Goal: Information Seeking & Learning: Find specific fact

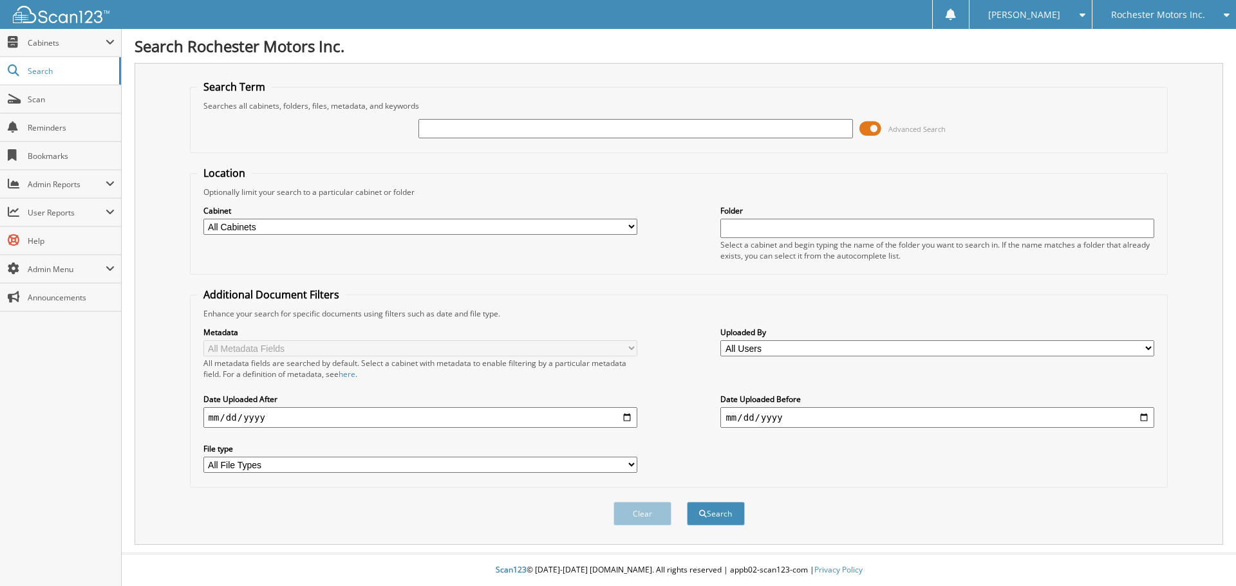
click at [482, 128] on input "text" at bounding box center [635, 128] width 434 height 19
type input "30817"
click at [687, 502] on button "Search" at bounding box center [716, 514] width 58 height 24
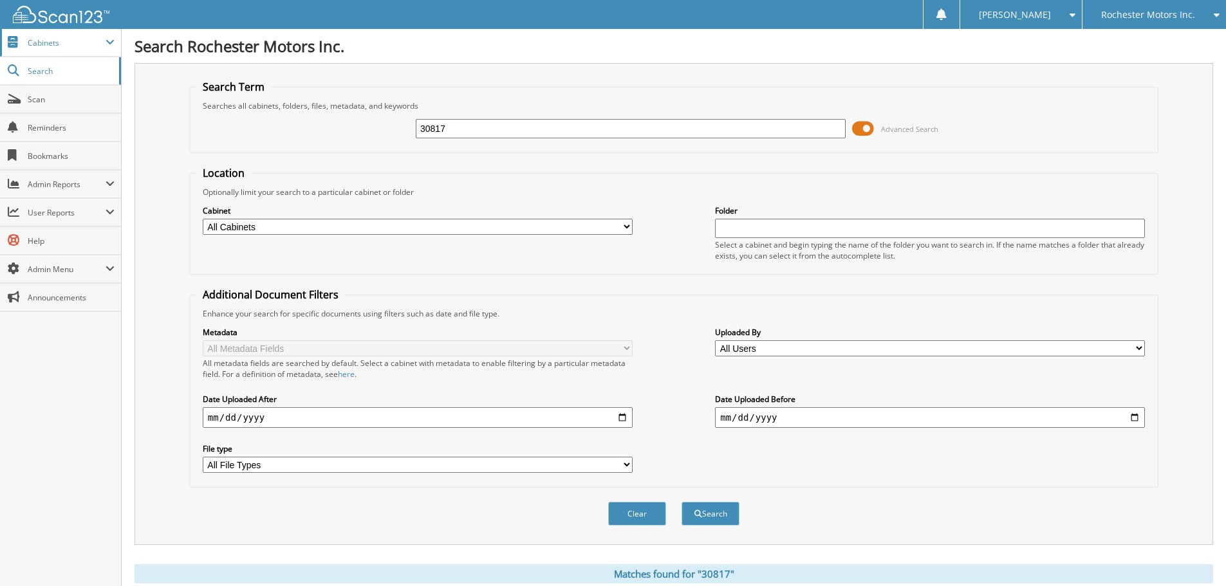
click at [44, 43] on span "Cabinets" at bounding box center [67, 42] width 78 height 11
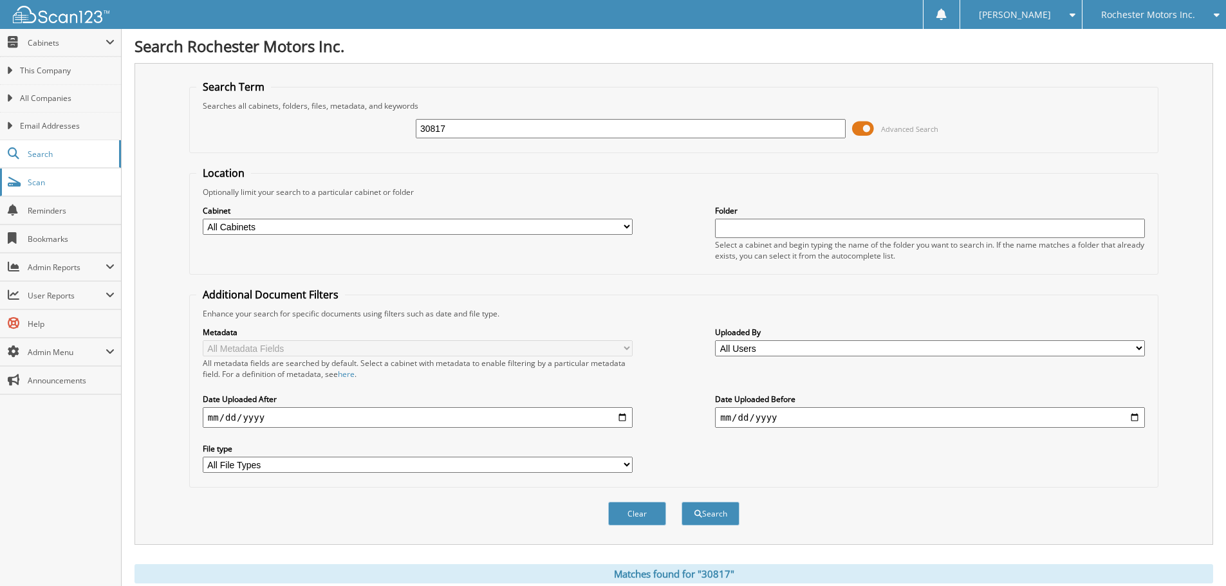
click at [36, 186] on span "Scan" at bounding box center [71, 182] width 87 height 11
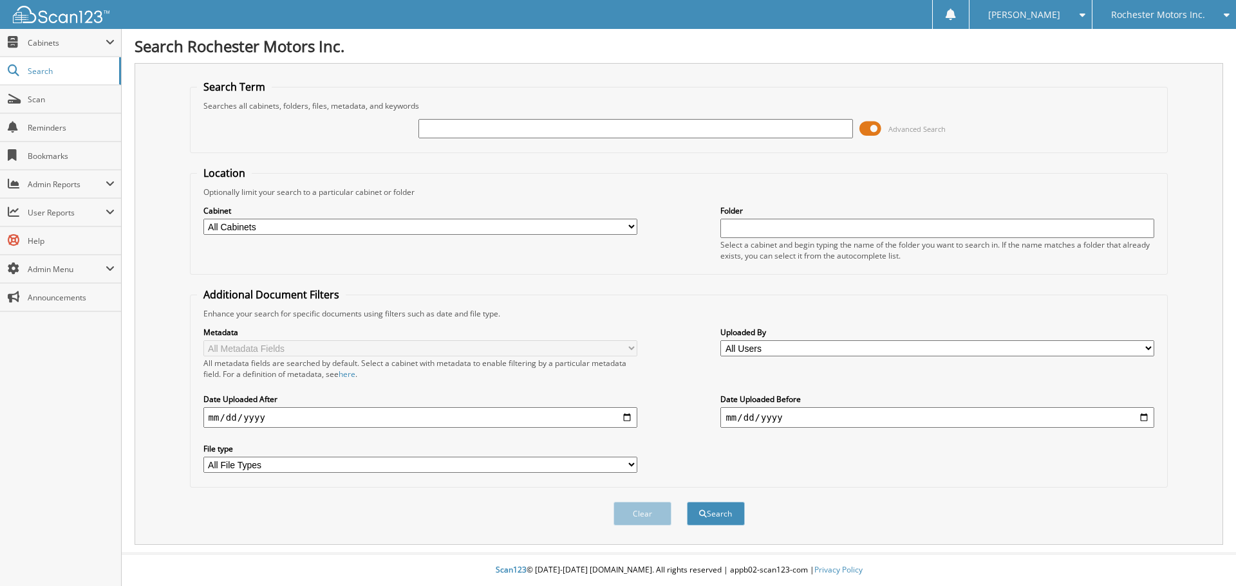
click at [869, 127] on span at bounding box center [870, 128] width 22 height 19
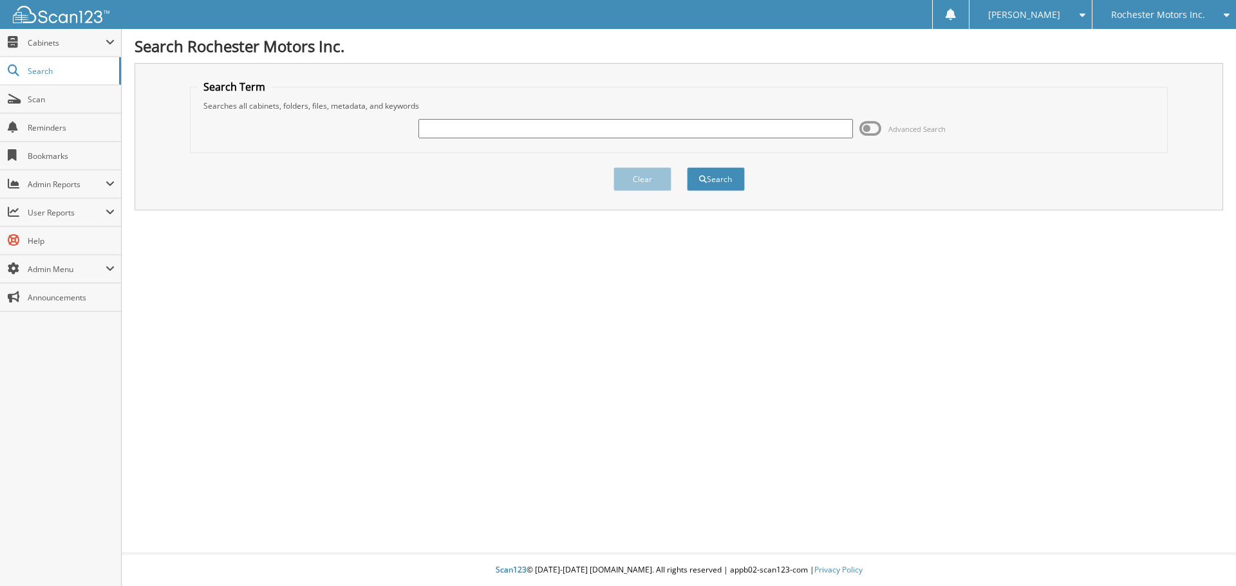
click at [510, 131] on input "text" at bounding box center [635, 128] width 434 height 19
type input "2530817"
click at [687, 167] on button "Search" at bounding box center [716, 179] width 58 height 24
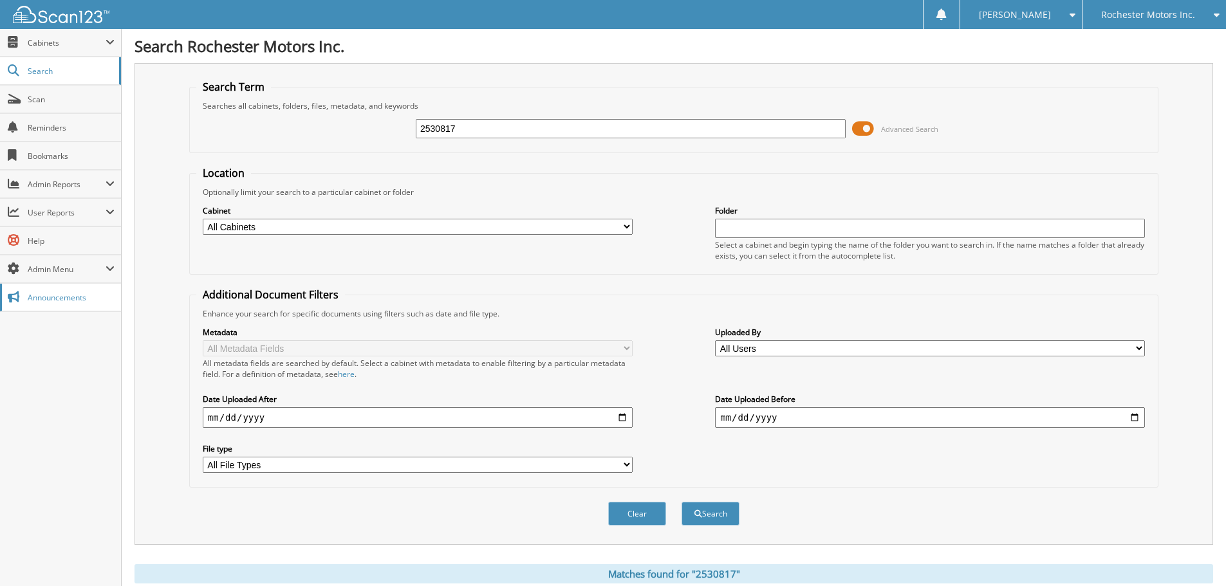
click at [46, 292] on span "Announcements" at bounding box center [71, 297] width 87 height 11
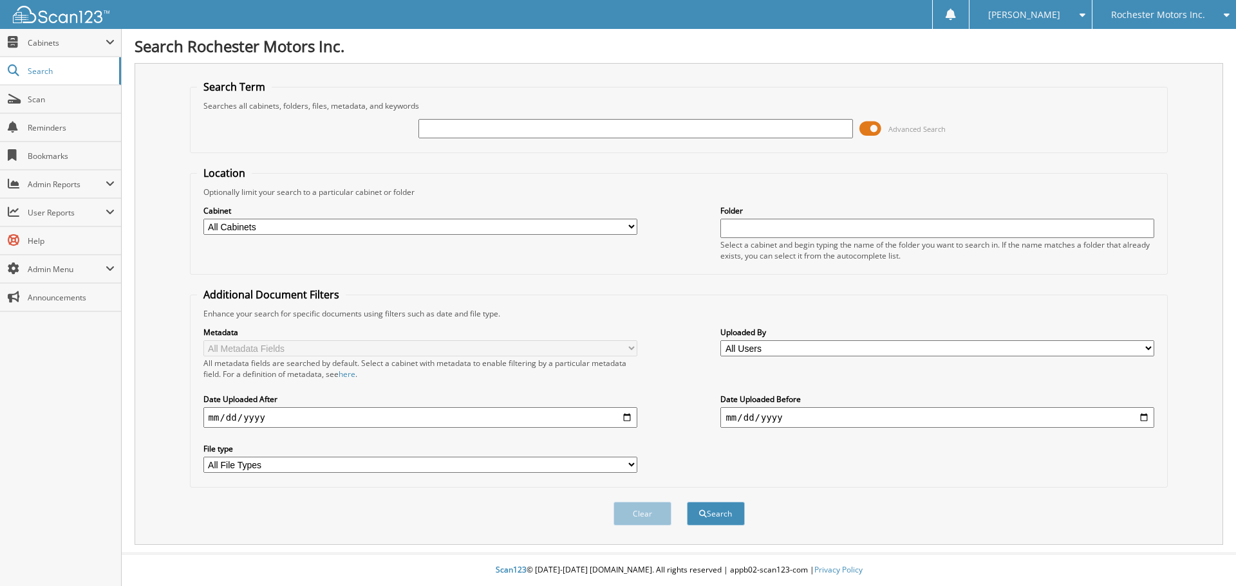
click at [760, 228] on input "text" at bounding box center [937, 228] width 434 height 19
click at [453, 129] on input "text" at bounding box center [635, 128] width 434 height 19
type input "SHANE GARCIA"
click at [687, 502] on button "Search" at bounding box center [716, 514] width 58 height 24
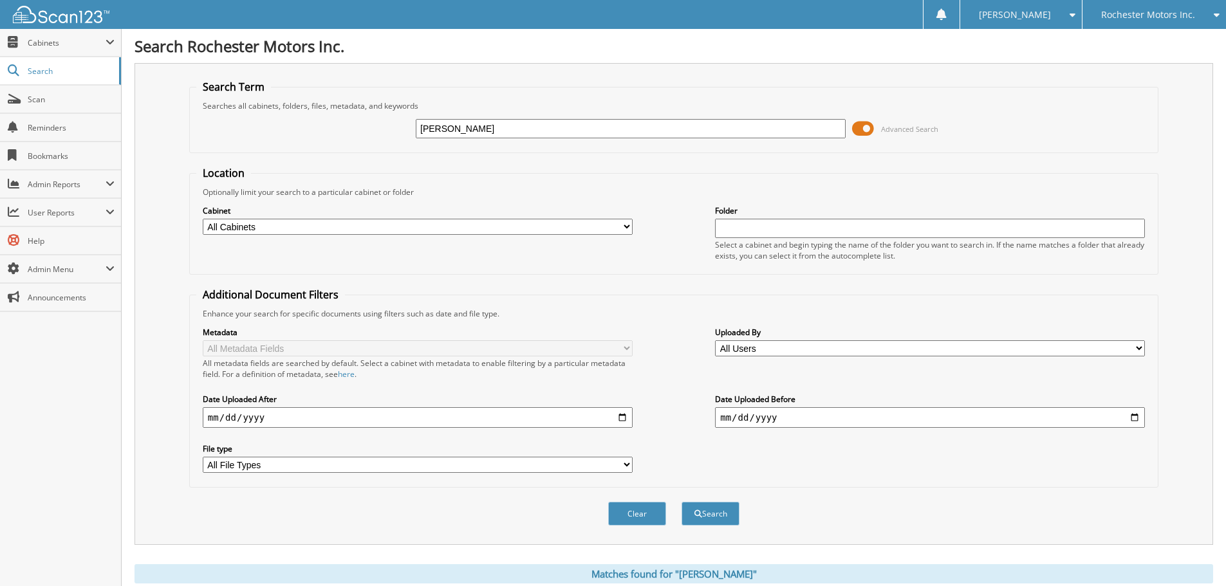
click at [294, 230] on select "All Cabinets ACCOUNTS PAYABLE CAR DEALS PARTS RENTAL AGREEMENTS SERVICE RO Need…" at bounding box center [418, 227] width 430 height 16
select select "41011"
click at [203, 219] on select "All Cabinets ACCOUNTS PAYABLE CAR DEALS PARTS RENTAL AGREEMENTS SERVICE RO Need…" at bounding box center [418, 227] width 430 height 16
click at [724, 518] on button "Search" at bounding box center [711, 514] width 58 height 24
drag, startPoint x: 451, startPoint y: 129, endPoint x: 322, endPoint y: 129, distance: 128.8
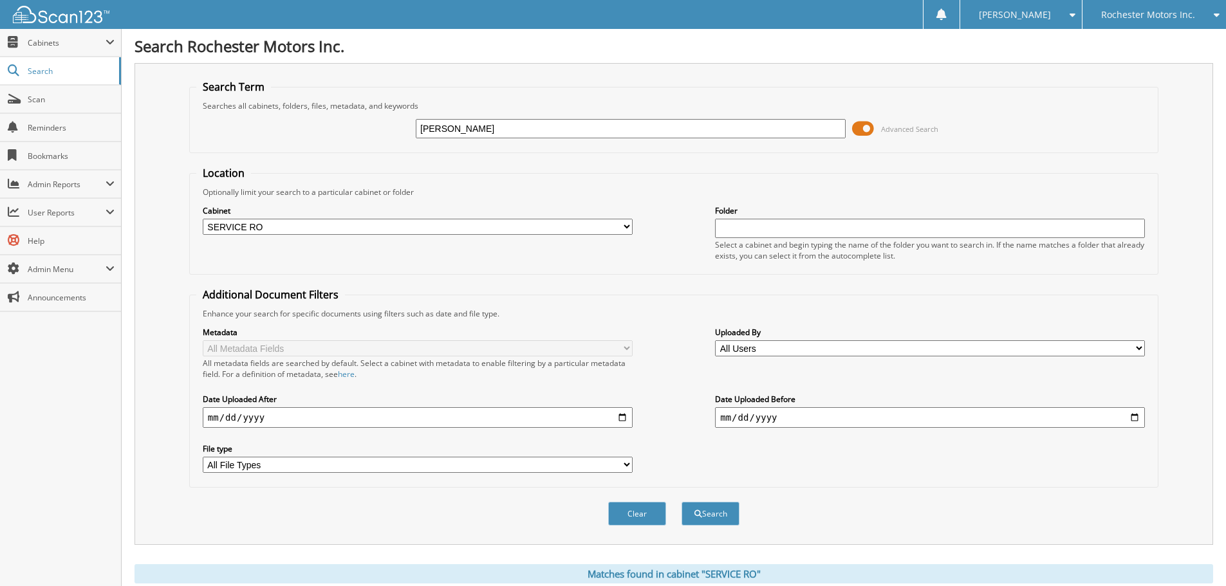
click at [323, 129] on div "SHANE GARCIA Advanced Search" at bounding box center [673, 128] width 955 height 35
type input "GARCIA"
click at [729, 512] on button "Search" at bounding box center [711, 514] width 58 height 24
drag, startPoint x: 469, startPoint y: 131, endPoint x: 317, endPoint y: 135, distance: 152.0
click at [317, 135] on div "GARCIA Advanced Search" at bounding box center [673, 128] width 955 height 35
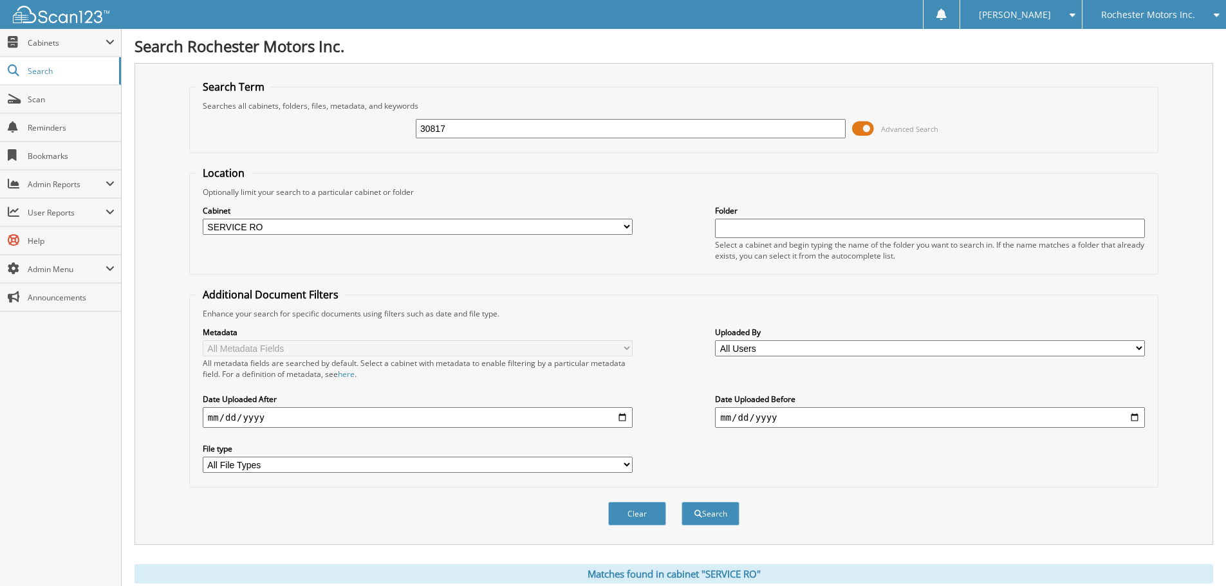
type input "30817"
click at [682, 502] on button "Search" at bounding box center [711, 514] width 58 height 24
click at [1136, 19] on span "Rochester Motors Inc." at bounding box center [1148, 15] width 94 height 8
click at [1132, 35] on link "[PERSON_NAME] Ford Sales, Inc" at bounding box center [1155, 46] width 144 height 35
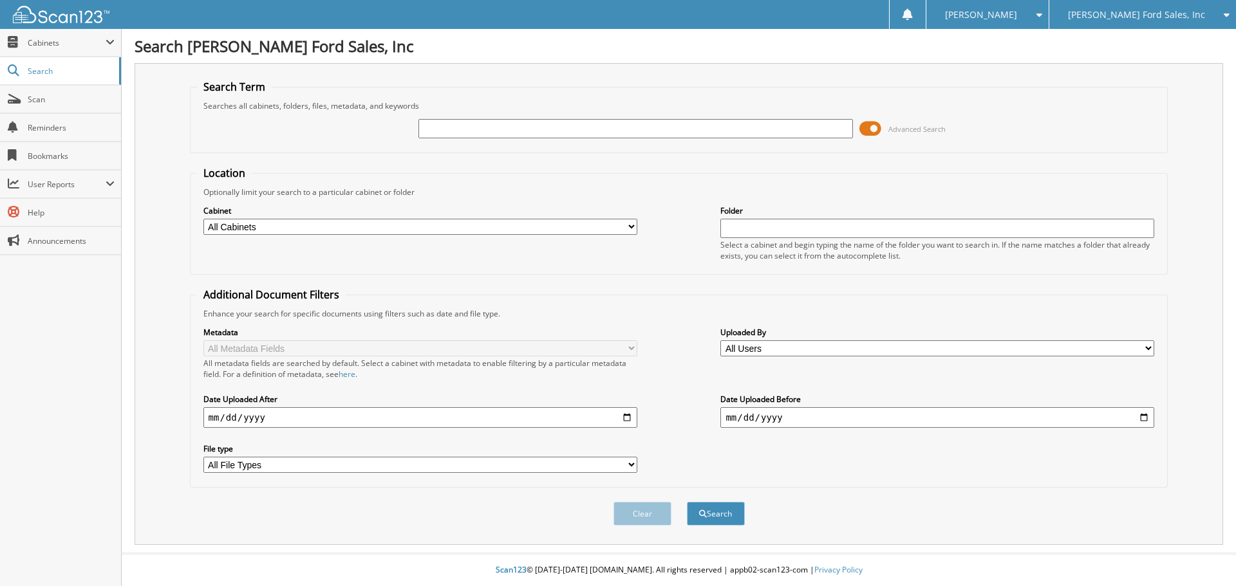
click at [438, 130] on input "text" at bounding box center [635, 128] width 434 height 19
type input "30817"
click at [687, 502] on button "Search" at bounding box center [716, 514] width 58 height 24
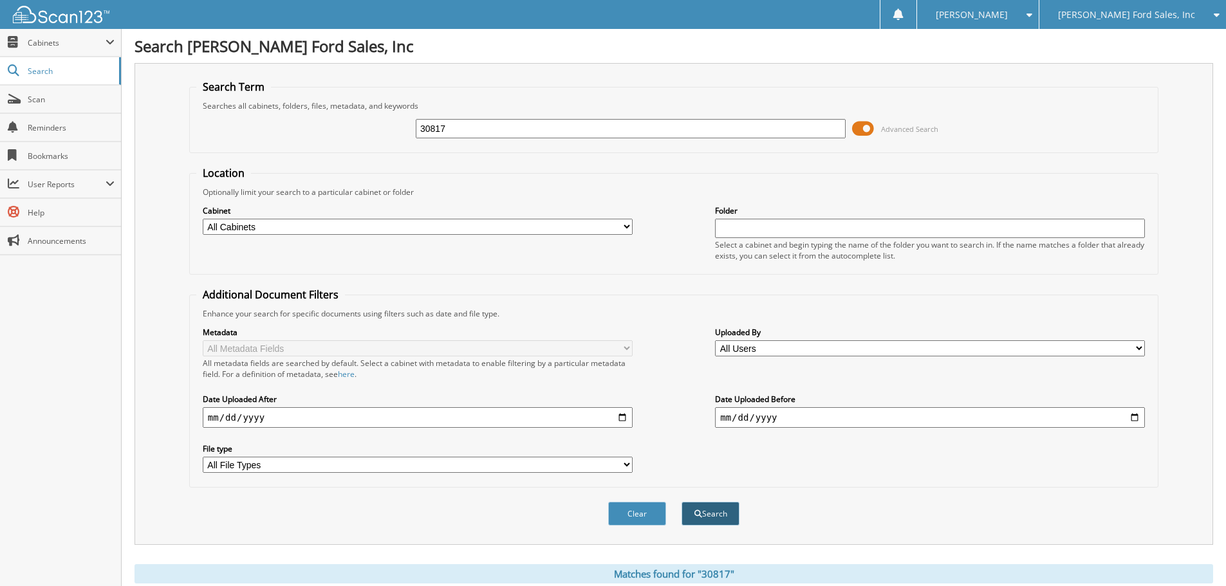
click at [715, 520] on button "Search" at bounding box center [711, 514] width 58 height 24
type input "2530817"
click at [706, 509] on button "Search" at bounding box center [711, 514] width 58 height 24
click at [861, 127] on span at bounding box center [863, 128] width 22 height 19
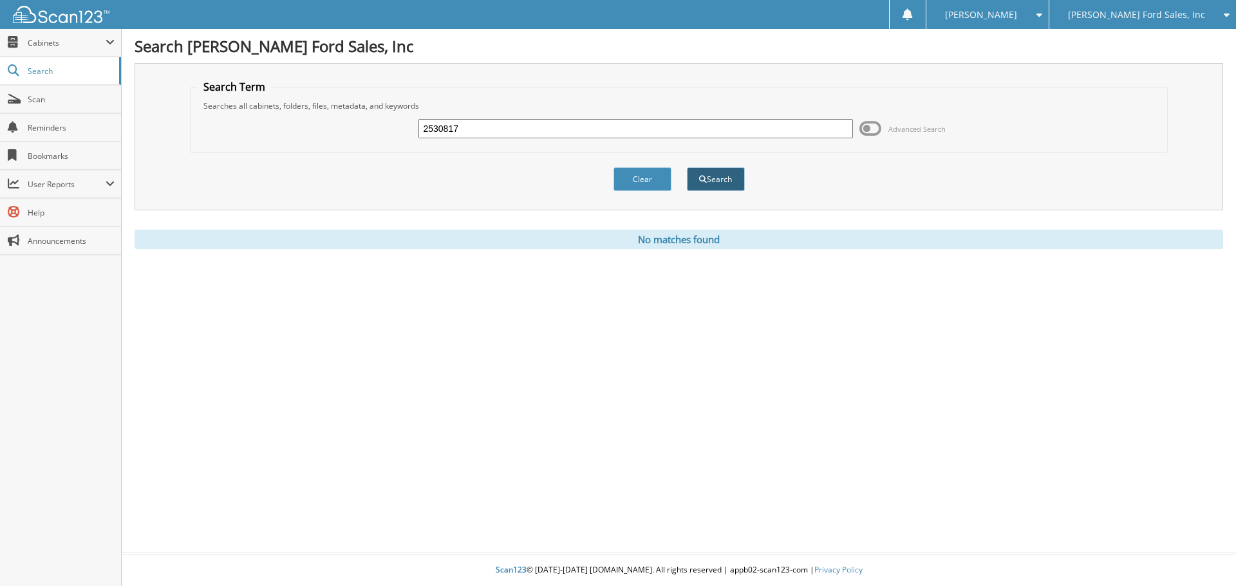
click at [716, 178] on button "Search" at bounding box center [716, 179] width 58 height 24
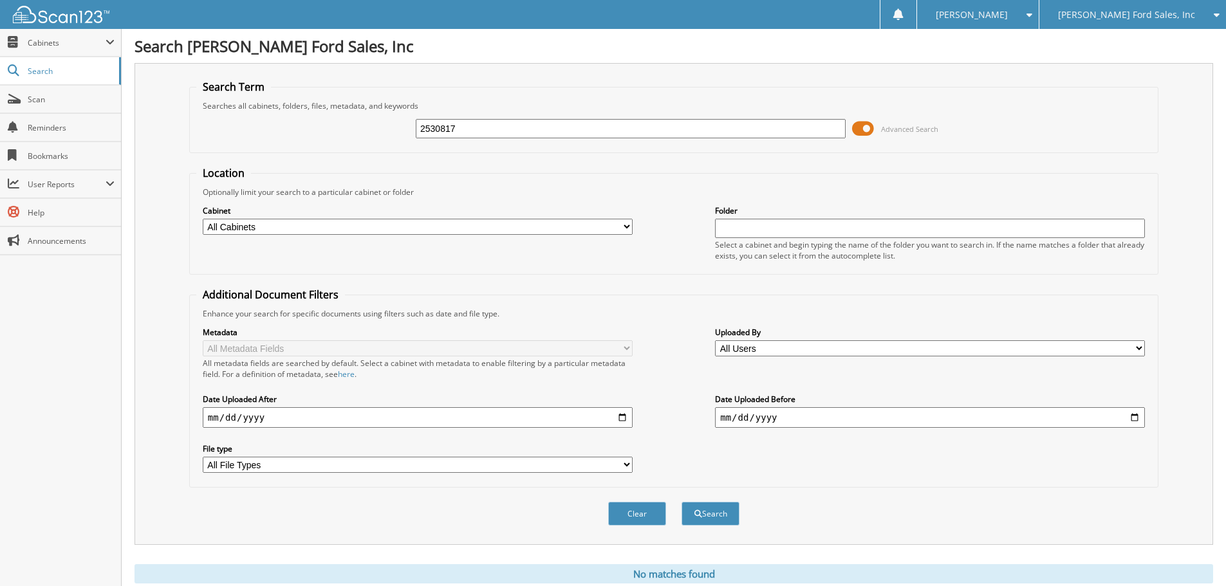
click at [233, 466] on select "All File Types CSV PDF" at bounding box center [418, 465] width 430 height 16
click at [1132, 24] on div "[PERSON_NAME] Ford Sales, Inc" at bounding box center [1133, 14] width 174 height 29
click at [1128, 34] on link "Rochester Motors Inc." at bounding box center [1133, 40] width 187 height 23
